Goal: Transaction & Acquisition: Purchase product/service

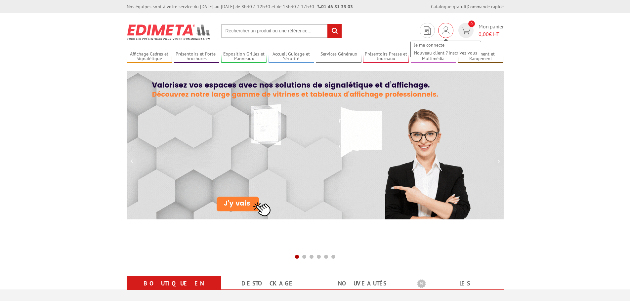
click at [446, 32] on img at bounding box center [445, 30] width 7 height 8
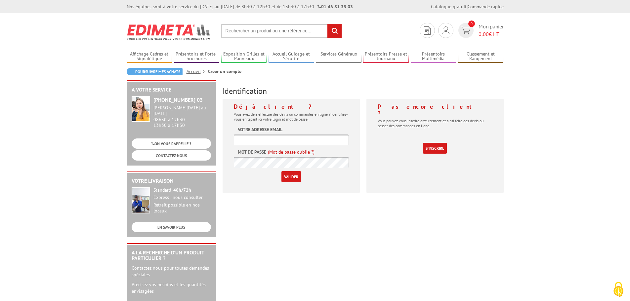
type input "cgaillard@st-do.fr"
click at [291, 178] on input "Valider" at bounding box center [291, 176] width 20 height 11
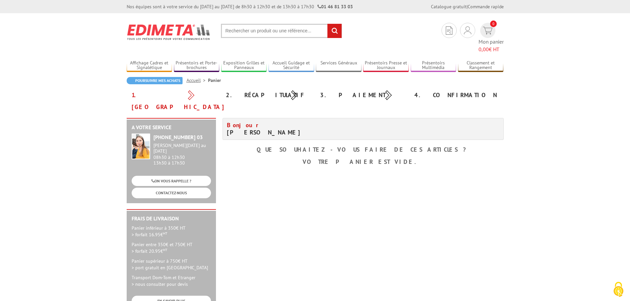
click at [264, 89] on div "2. Récapitulatif" at bounding box center [268, 95] width 94 height 12
click at [293, 89] on div "2. Récapitulatif" at bounding box center [268, 95] width 94 height 12
click at [245, 34] on input "text" at bounding box center [281, 31] width 121 height 14
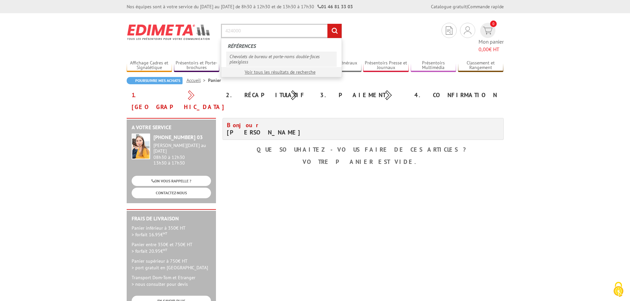
type input "424000"
click at [250, 61] on link "Chevalets de bureau et porte-noms double-faces plexiglass" at bounding box center [281, 59] width 110 height 15
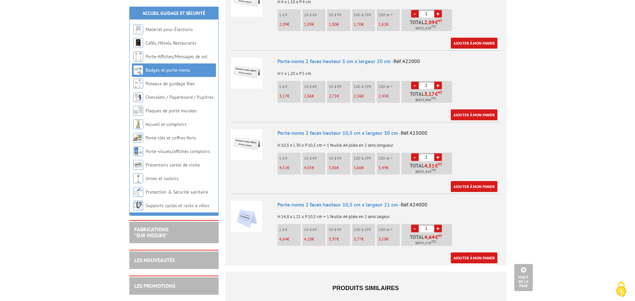
scroll to position [331, 0]
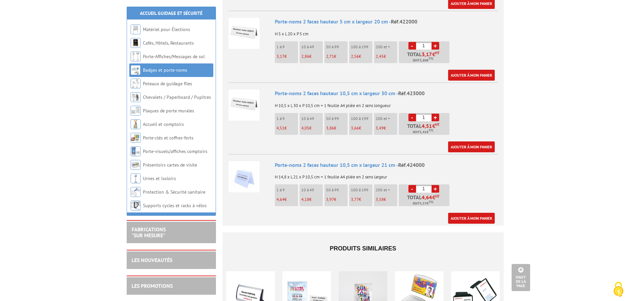
drag, startPoint x: 427, startPoint y: 183, endPoint x: 421, endPoint y: 183, distance: 6.0
click at [421, 185] on input "1" at bounding box center [424, 189] width 16 height 8
type input "70"
click at [465, 176] on div "Porte-noms 2 faces hauteur 10,5 cm x largeur 21 cm - Réf.424000 H 14,8 x L 21 x…" at bounding box center [386, 192] width 223 height 63
click at [477, 213] on link "Ajouter à mon panier" at bounding box center [471, 218] width 47 height 11
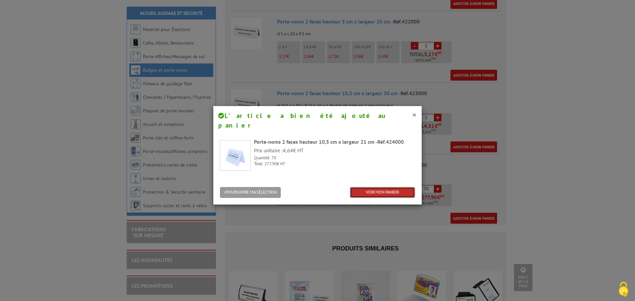
click at [386, 187] on link "VOIR MON PANIER" at bounding box center [382, 192] width 65 height 11
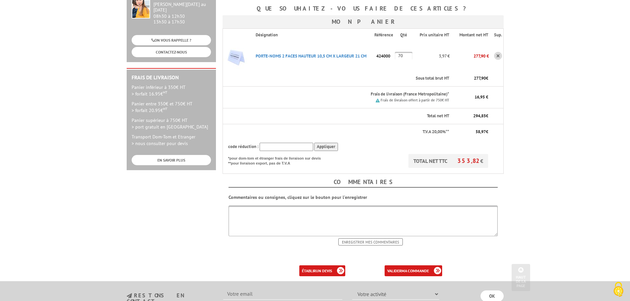
scroll to position [165, 0]
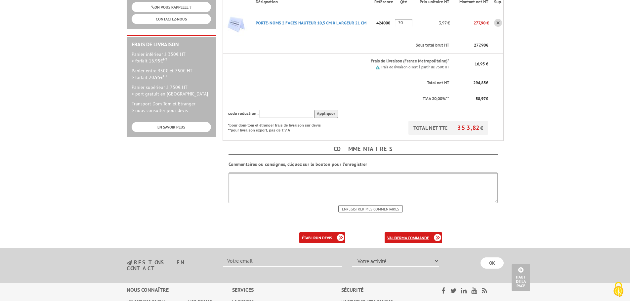
click at [402, 235] on b "ma commande" at bounding box center [414, 237] width 27 height 5
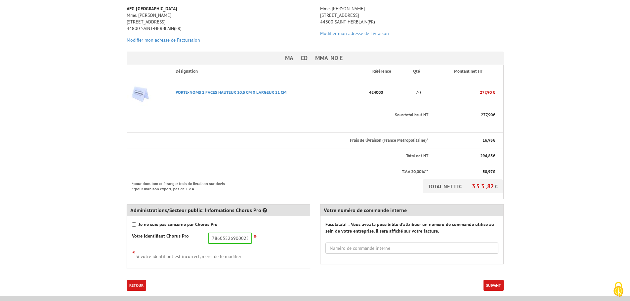
scroll to position [132, 0]
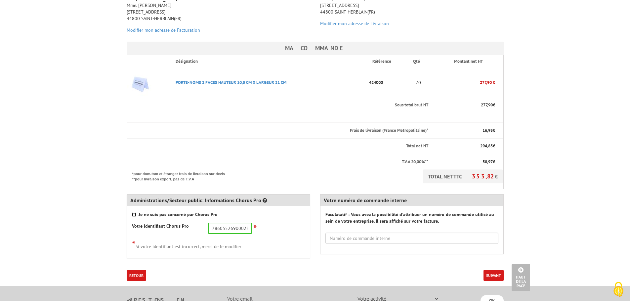
click at [133, 213] on input "Je ne suis pas concerné par Chorus Pro" at bounding box center [134, 215] width 4 height 4
checkbox input "true"
click at [492, 270] on button "Suivant" at bounding box center [493, 275] width 20 height 11
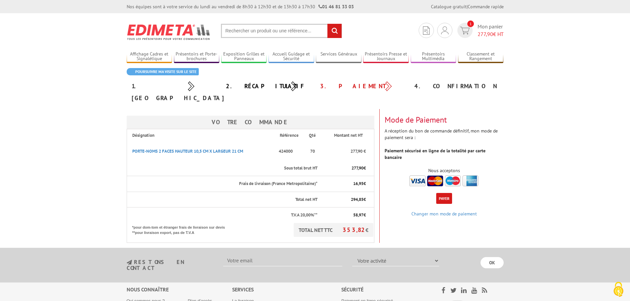
click at [437, 176] on img at bounding box center [443, 181] width 69 height 11
click at [418, 176] on img at bounding box center [443, 181] width 69 height 11
click at [447, 193] on button "Payer" at bounding box center [444, 198] width 16 height 11
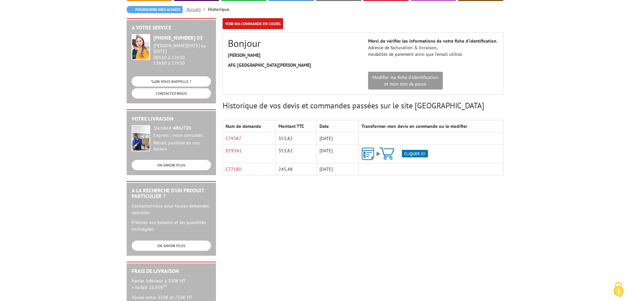
scroll to position [99, 0]
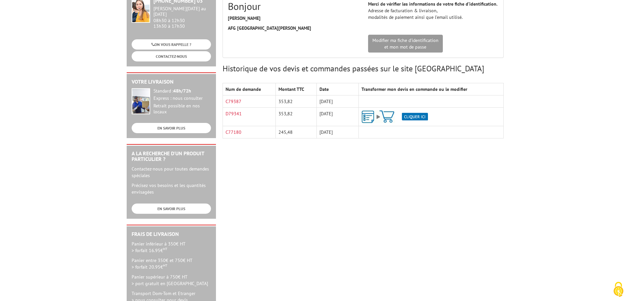
click at [332, 100] on td "[DATE]" at bounding box center [337, 102] width 42 height 12
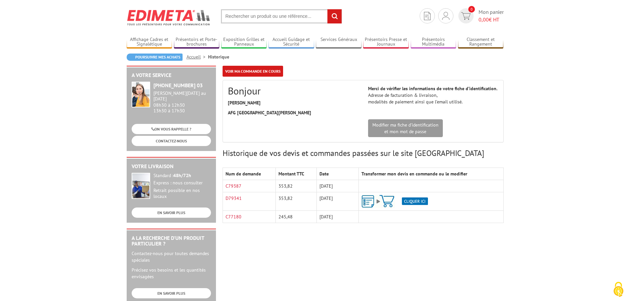
scroll to position [0, 0]
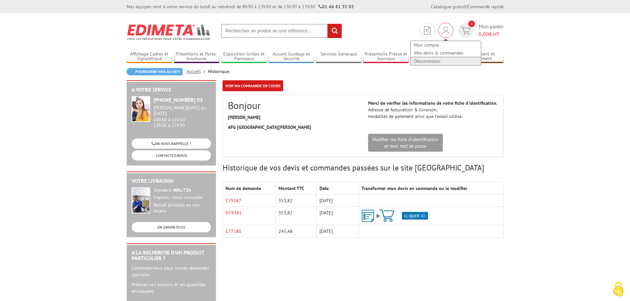
click at [438, 62] on link "Déconnexion" at bounding box center [446, 61] width 70 height 8
